Goal: Task Accomplishment & Management: Manage account settings

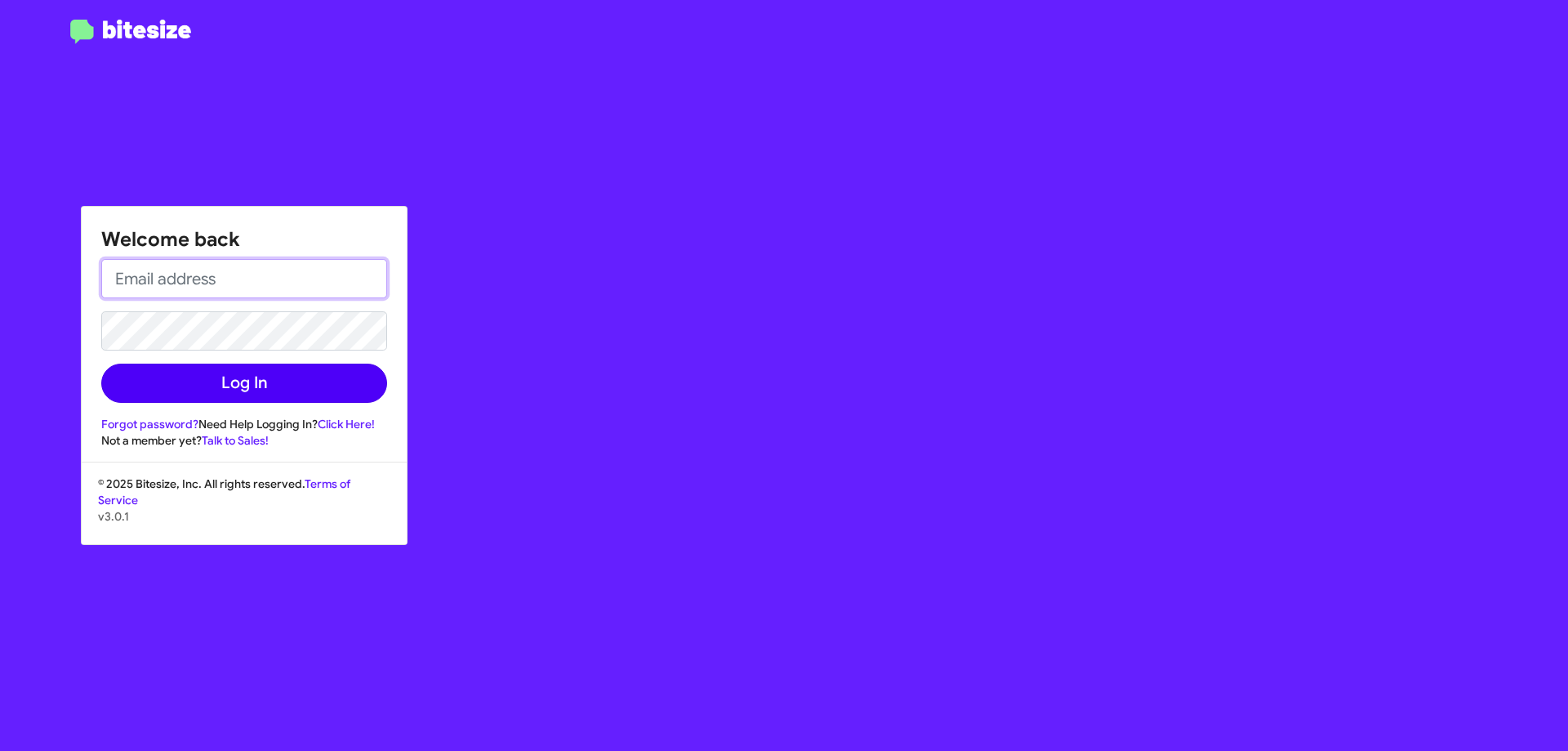
type input "[EMAIL_ADDRESS][DOMAIN_NAME]"
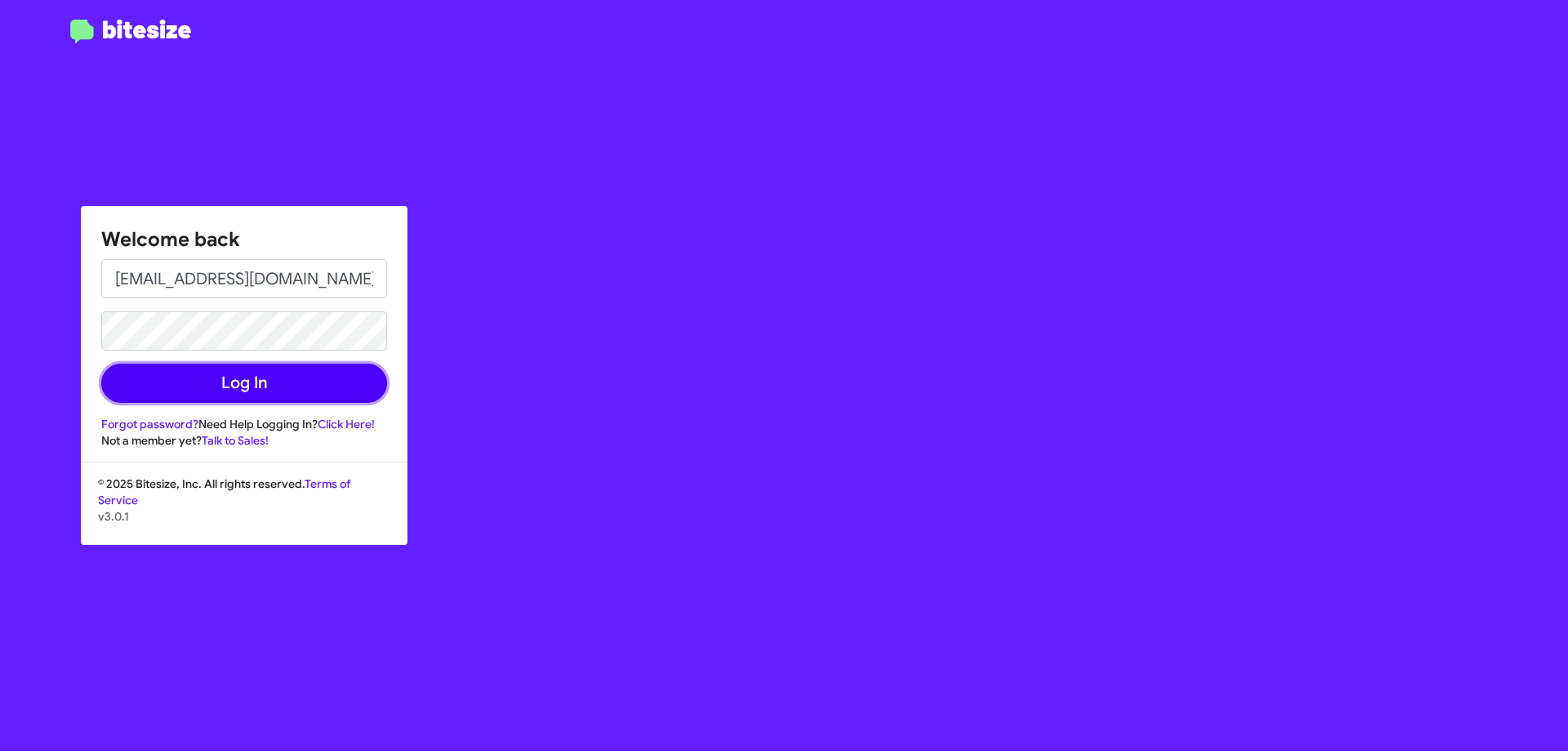
click at [201, 382] on button "Log In" at bounding box center [244, 383] width 286 height 39
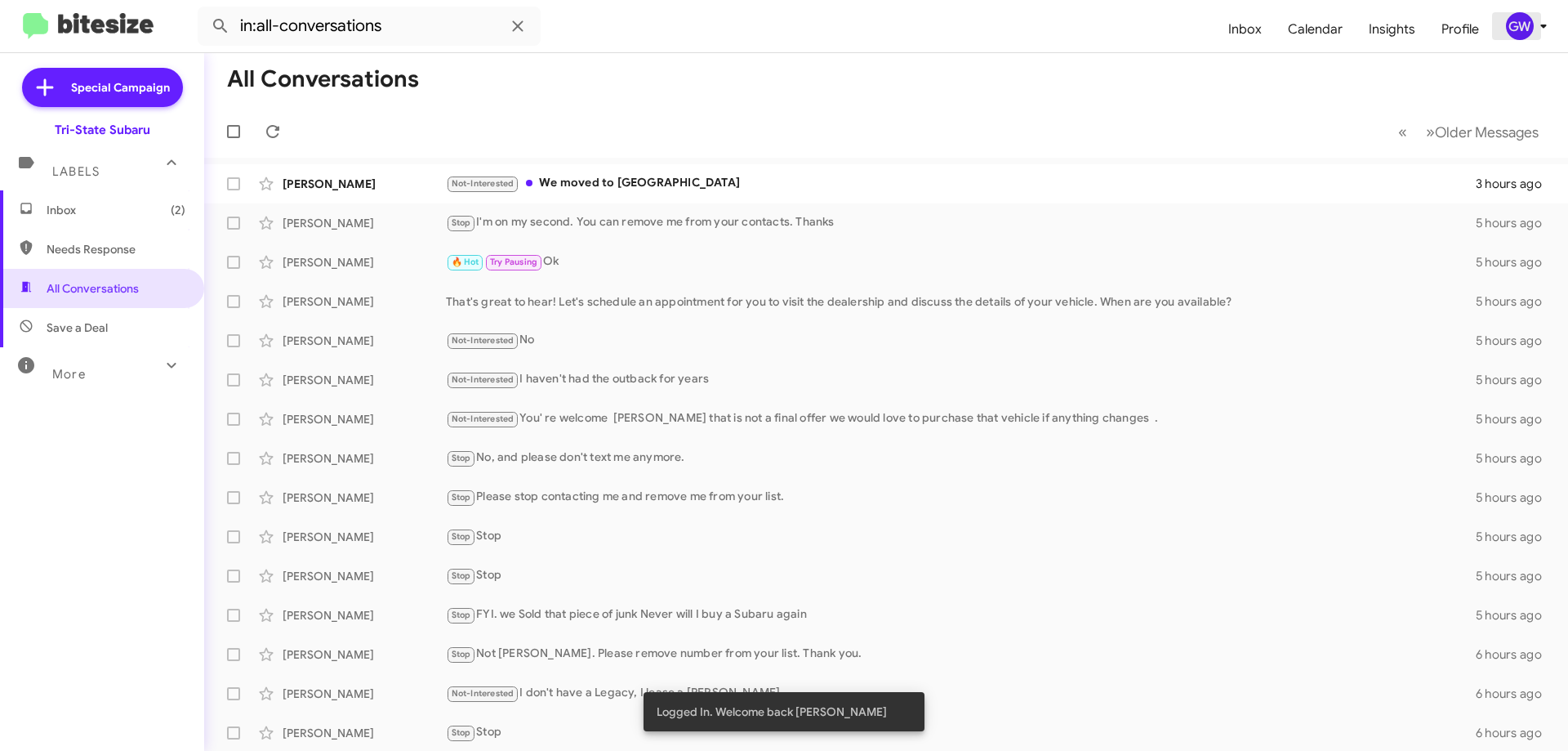
click at [1519, 20] on div "GW" at bounding box center [1521, 26] width 28 height 28
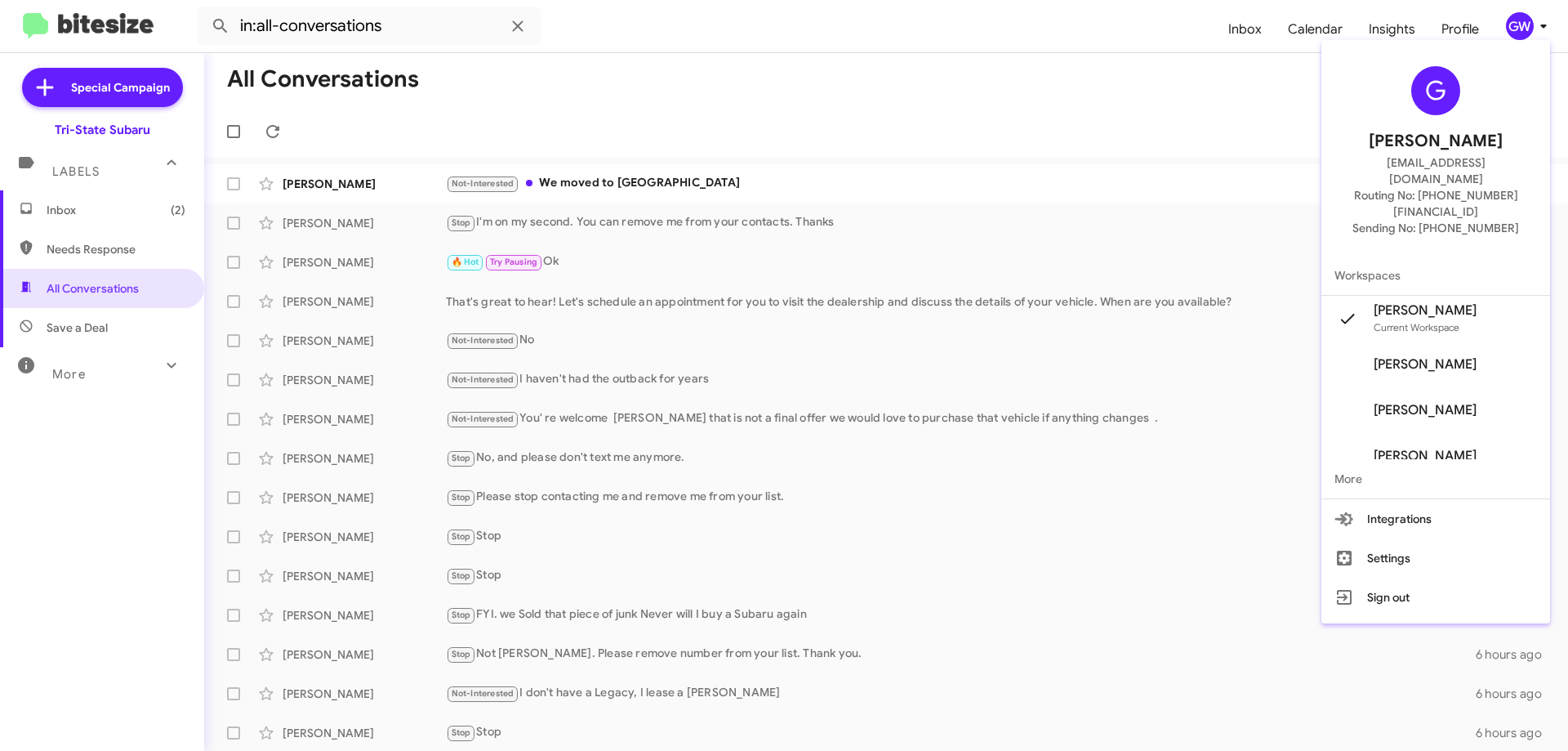
scroll to position [66, 0]
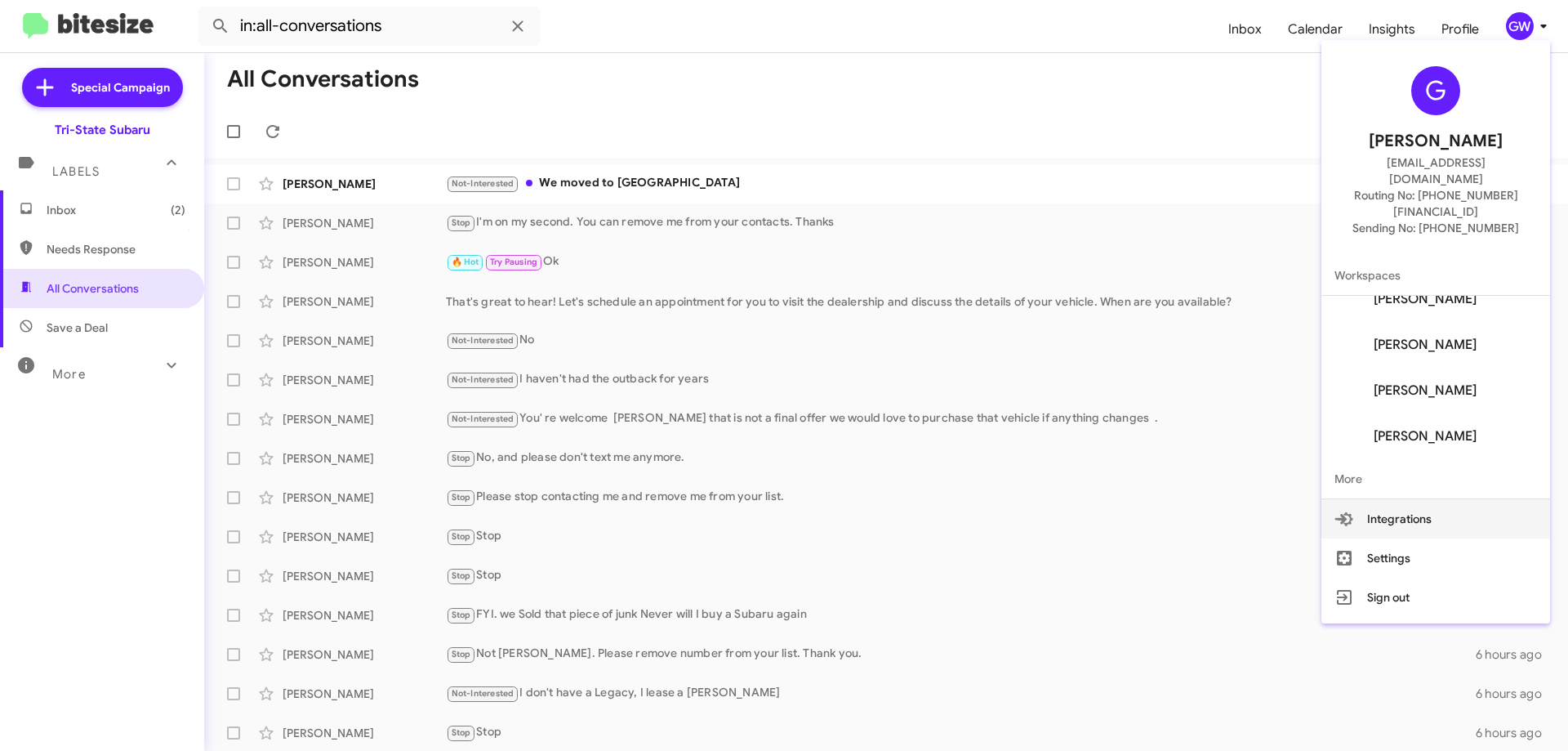
click at [1400, 500] on button "Integrations" at bounding box center [1435, 519] width 228 height 39
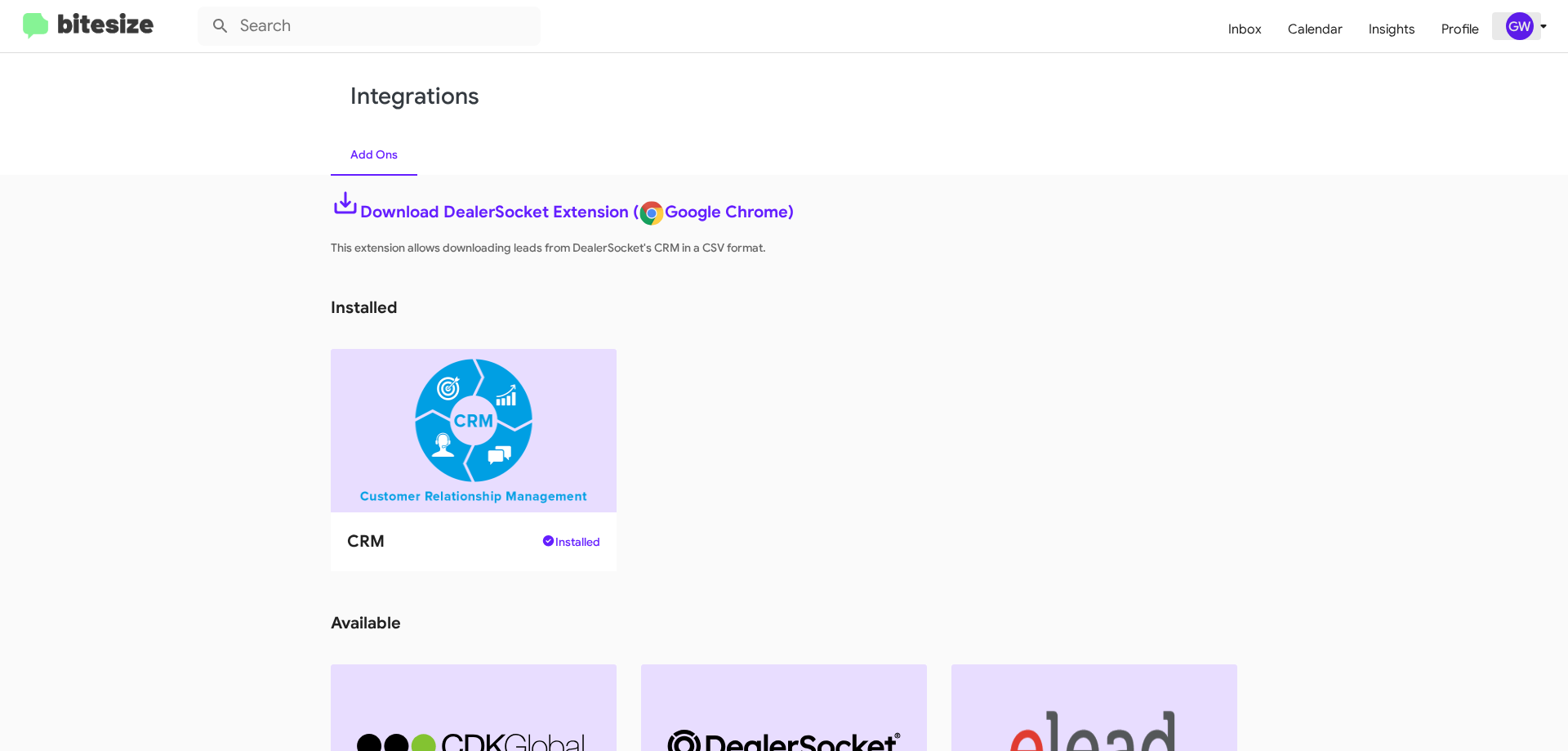
click at [1516, 27] on div "GW" at bounding box center [1521, 26] width 28 height 28
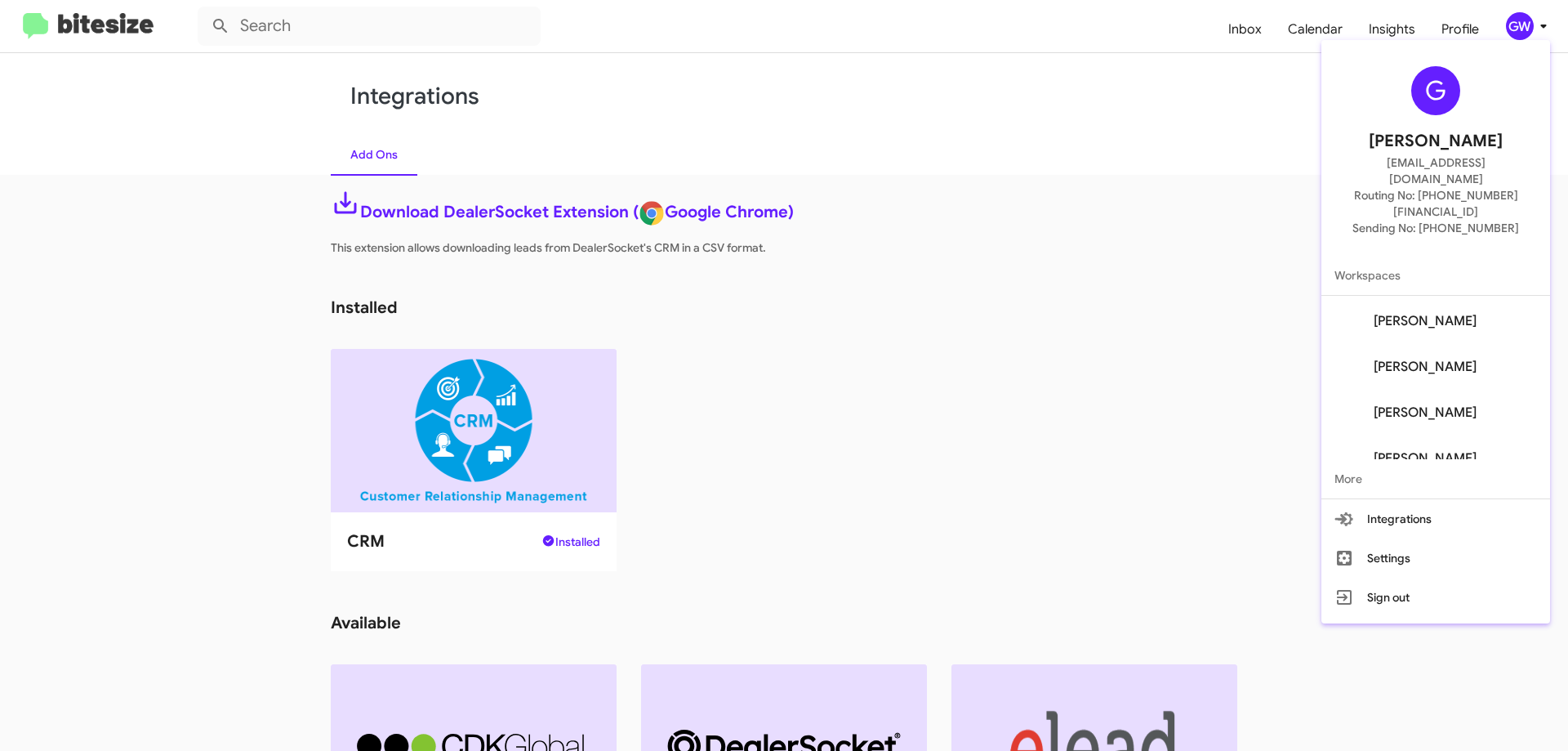
scroll to position [66, 0]
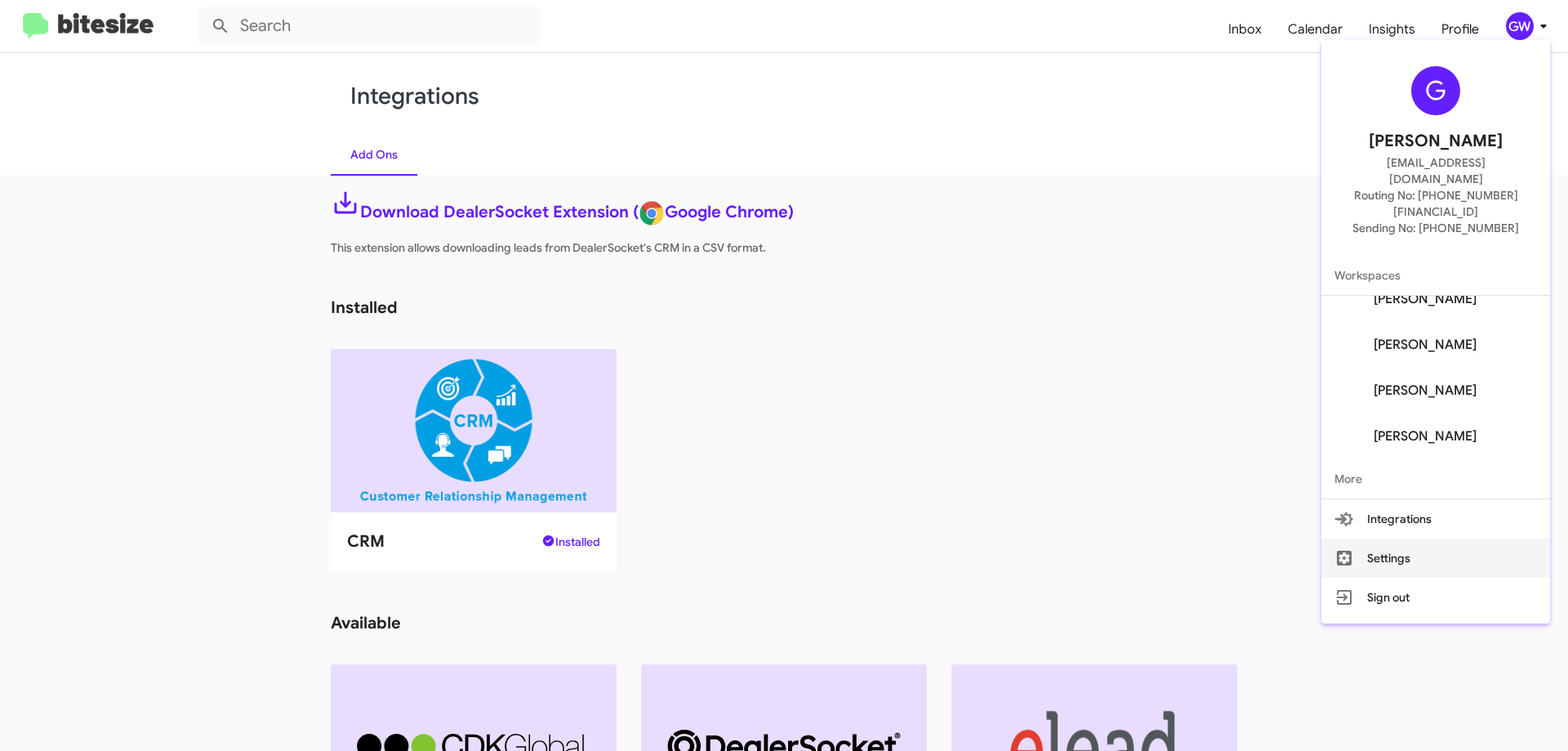
click at [1403, 538] on button "Settings" at bounding box center [1435, 558] width 228 height 39
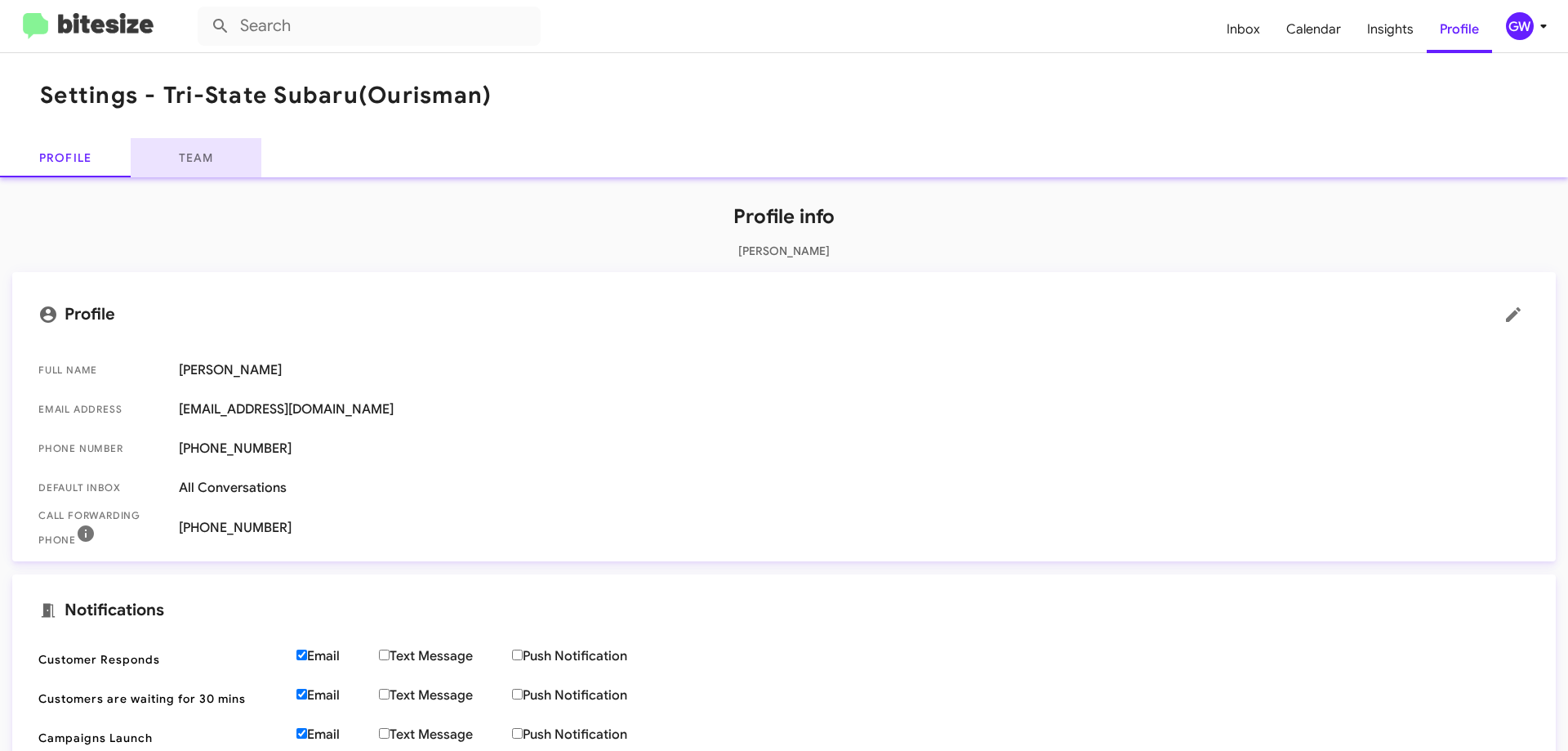
click at [181, 167] on link "Team" at bounding box center [197, 158] width 131 height 39
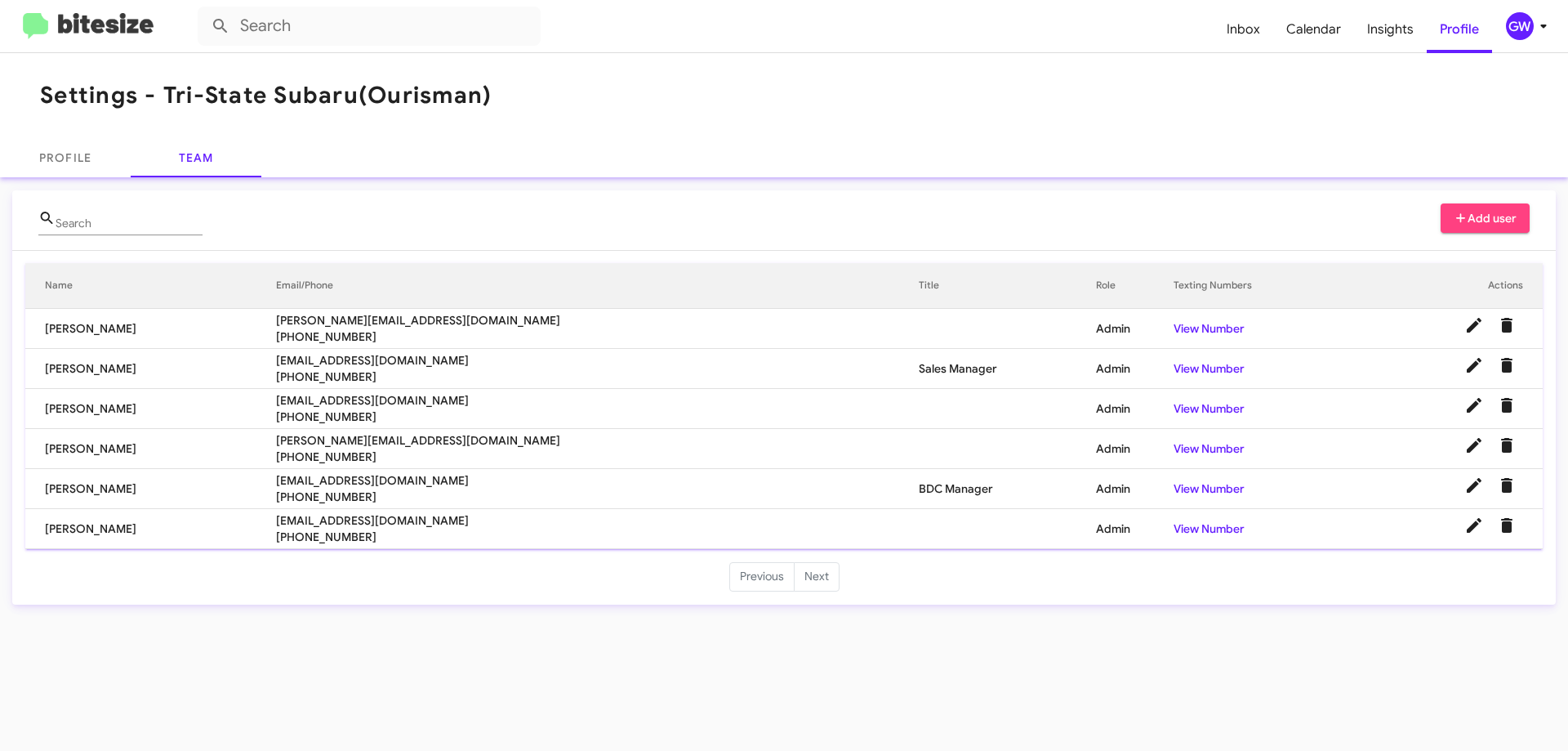
click at [806, 574] on li "Next" at bounding box center [817, 577] width 45 height 29
click at [73, 168] on link "Profile" at bounding box center [66, 158] width 131 height 39
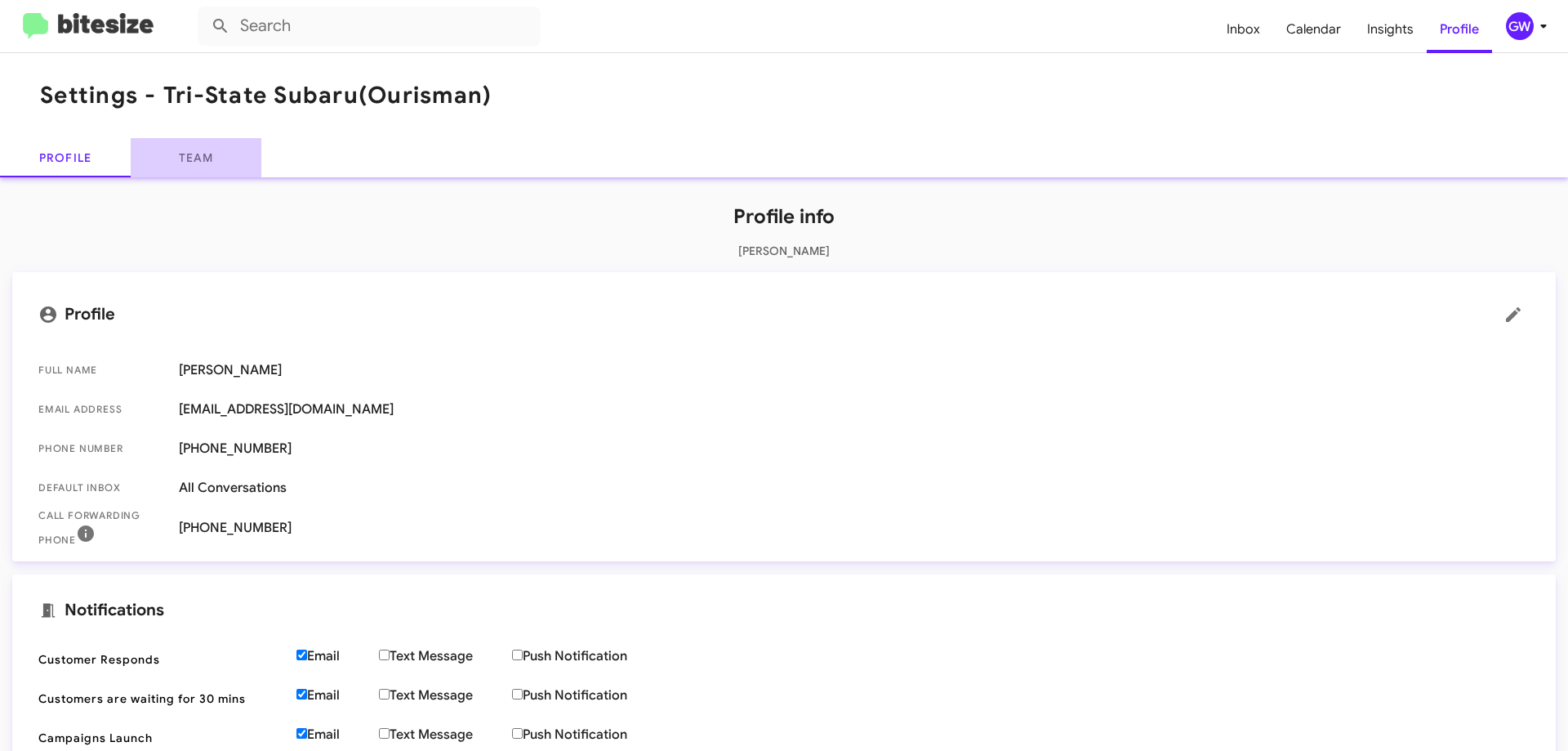
click at [197, 152] on link "Team" at bounding box center [197, 158] width 131 height 39
